Goal: Find specific page/section: Find specific page/section

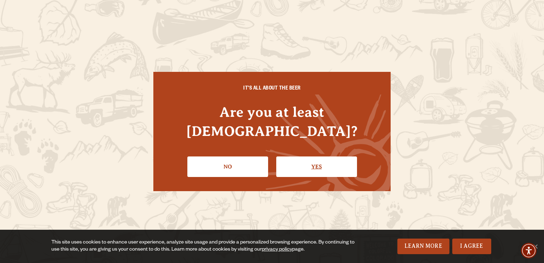
click at [317, 157] on link "Yes" at bounding box center [316, 167] width 81 height 21
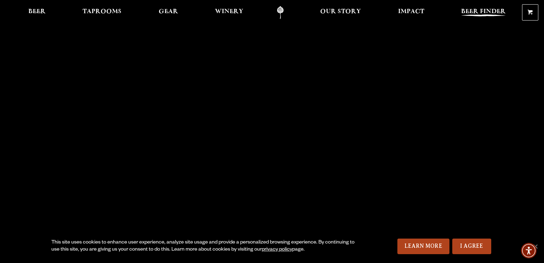
scroll to position [4, 0]
click at [485, 9] on span "Beer Finder" at bounding box center [483, 12] width 45 height 6
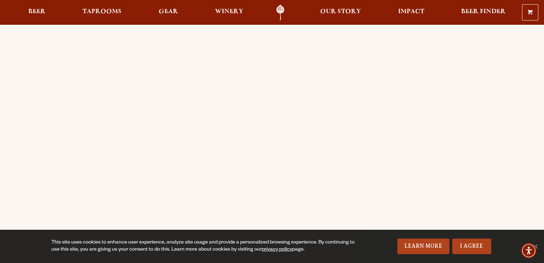
click at [38, 9] on span "Beer" at bounding box center [36, 12] width 17 height 6
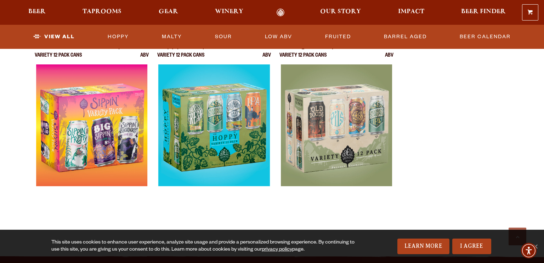
scroll to position [1533, 0]
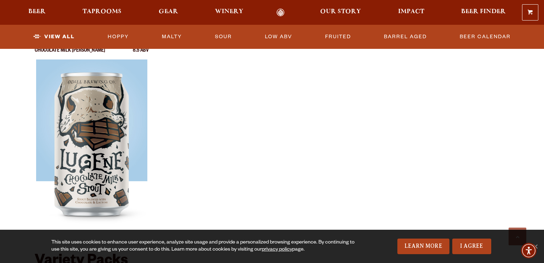
drag, startPoint x: 467, startPoint y: 127, endPoint x: 467, endPoint y: 122, distance: 4.6
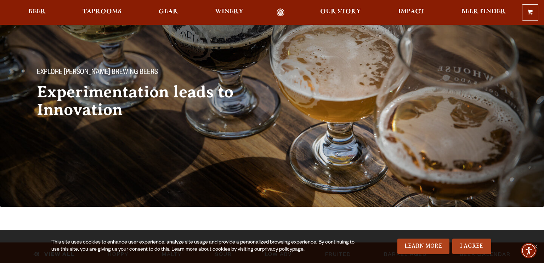
scroll to position [0, 0]
